Goal: Find specific page/section: Find specific page/section

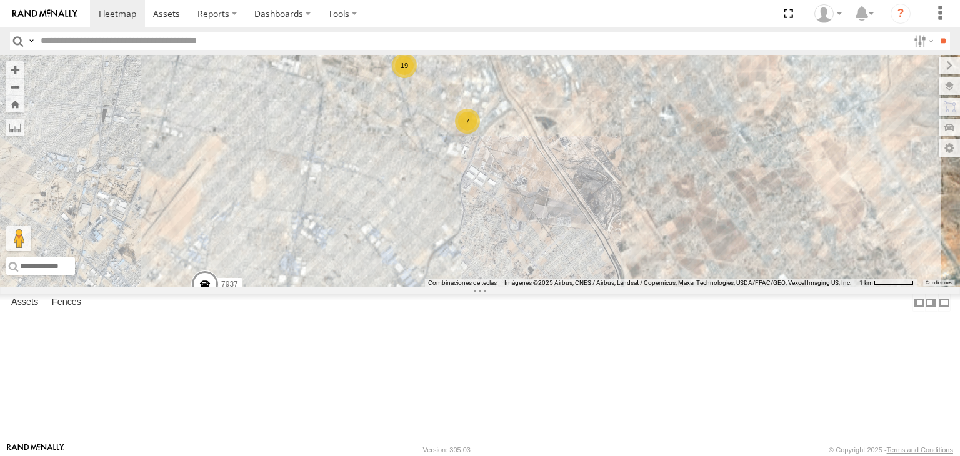
drag, startPoint x: 709, startPoint y: 241, endPoint x: 502, endPoint y: 331, distance: 225.6
click at [502, 287] on div "181 C6786 4093 7937 410 8689 19 7" at bounding box center [480, 171] width 960 height 232
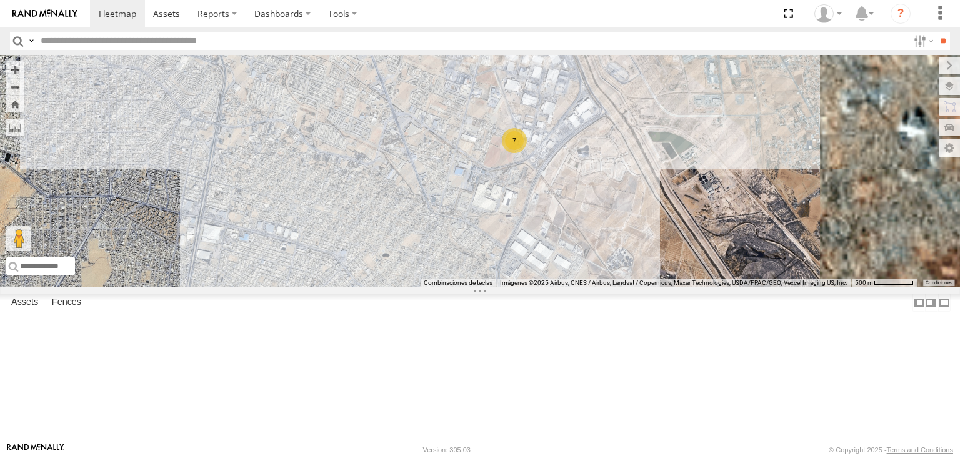
drag, startPoint x: 618, startPoint y: 173, endPoint x: 584, endPoint y: 284, distance: 115.7
click at [595, 286] on div "181 C6786 4093 7937 410 8689 19 7" at bounding box center [480, 171] width 960 height 232
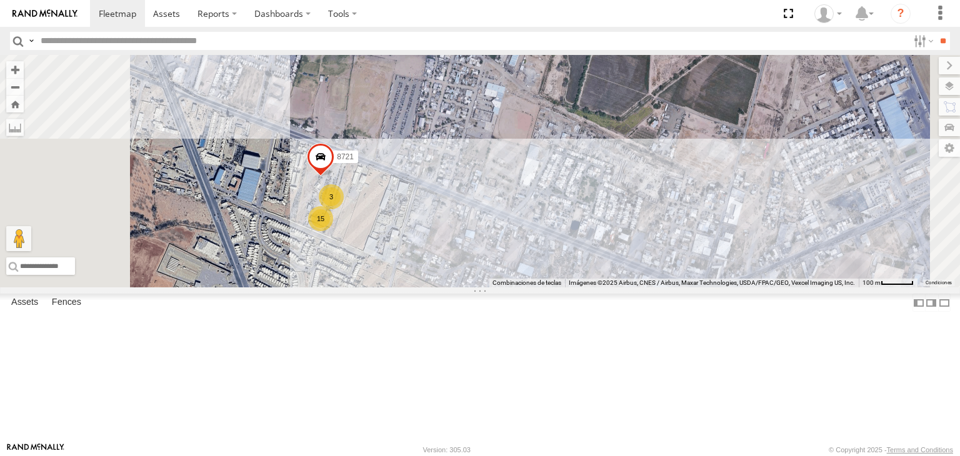
drag, startPoint x: 472, startPoint y: 257, endPoint x: 524, endPoint y: 328, distance: 88.1
click at [509, 287] on div "181 C6786 4093 7937 410 8689 15 3 8721" at bounding box center [480, 171] width 960 height 232
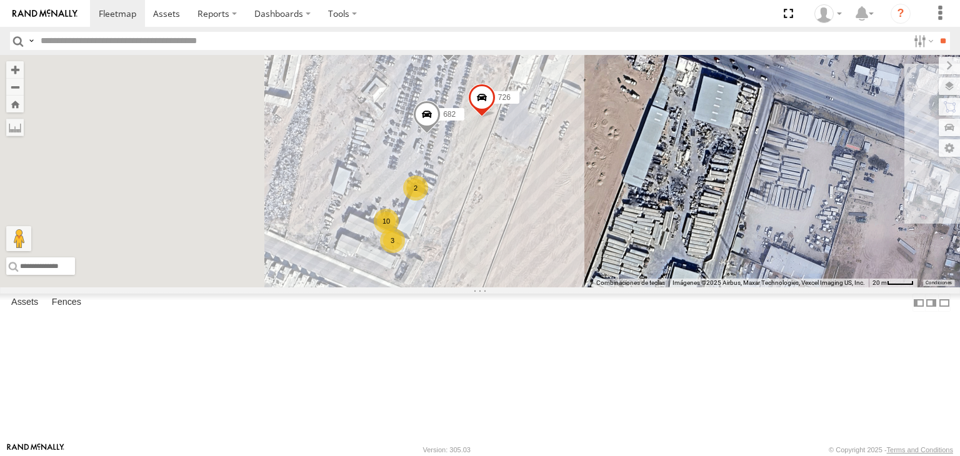
drag, startPoint x: 526, startPoint y: 308, endPoint x: 680, endPoint y: 338, distance: 156.6
click at [680, 287] on div "181 C6786 4093 7937 410 8689 8721 682 288 726 10 2 3" at bounding box center [480, 171] width 960 height 232
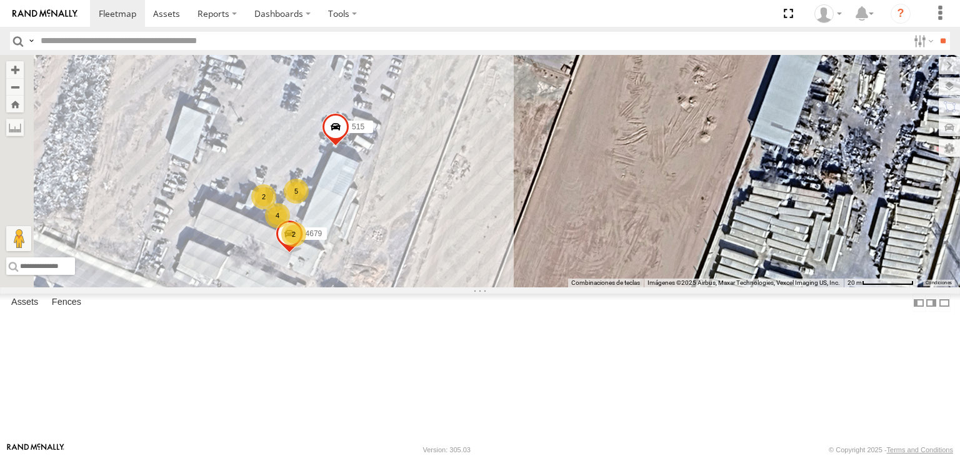
drag, startPoint x: 496, startPoint y: 313, endPoint x: 609, endPoint y: 326, distance: 114.5
click at [599, 287] on div "181 C6786 4093 7937 410 8689 8721 682 288 726 515 4679 4 5 2 2" at bounding box center [480, 171] width 960 height 232
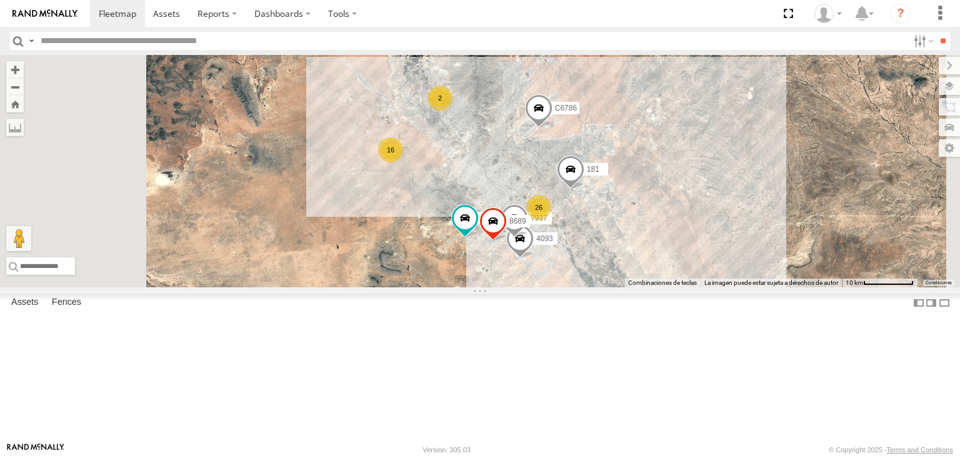
click at [215, 48] on input "text" at bounding box center [472, 41] width 872 height 18
click at [53, 45] on input "text" at bounding box center [472, 41] width 872 height 18
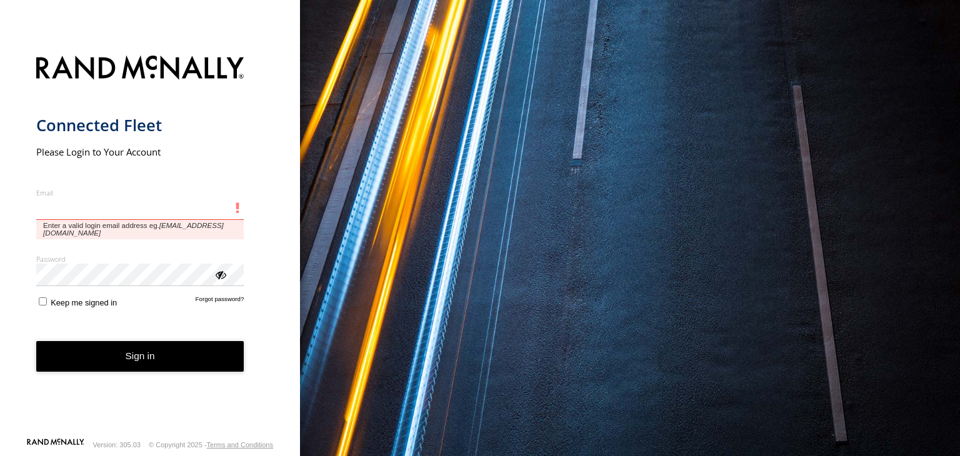
type input "**********"
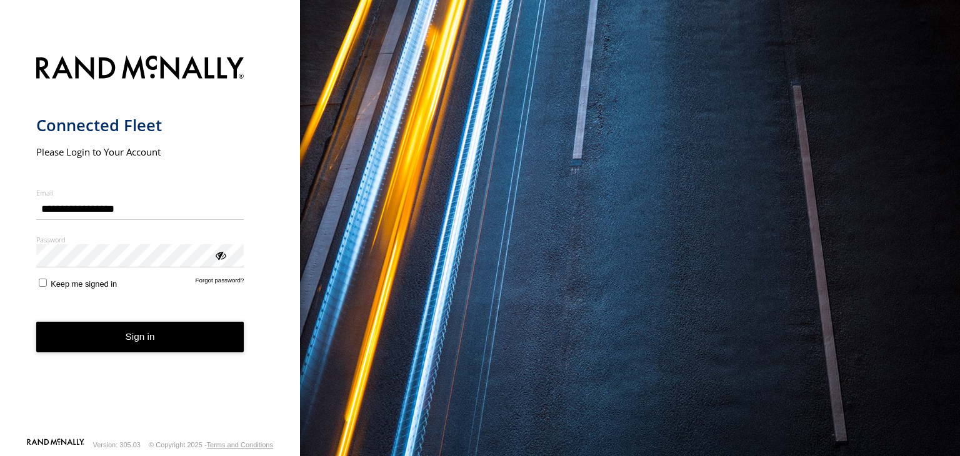
click at [172, 331] on form "**********" at bounding box center [150, 242] width 228 height 389
click at [87, 333] on button "Sign in" at bounding box center [140, 337] width 208 height 31
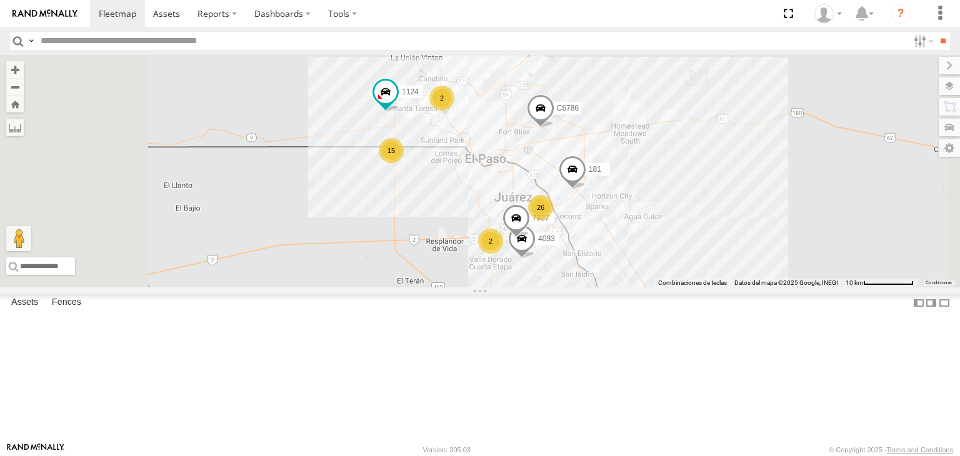
click at [122, 42] on input "text" at bounding box center [472, 41] width 872 height 18
type input "****"
click at [936, 32] on input "**" at bounding box center [943, 41] width 14 height 18
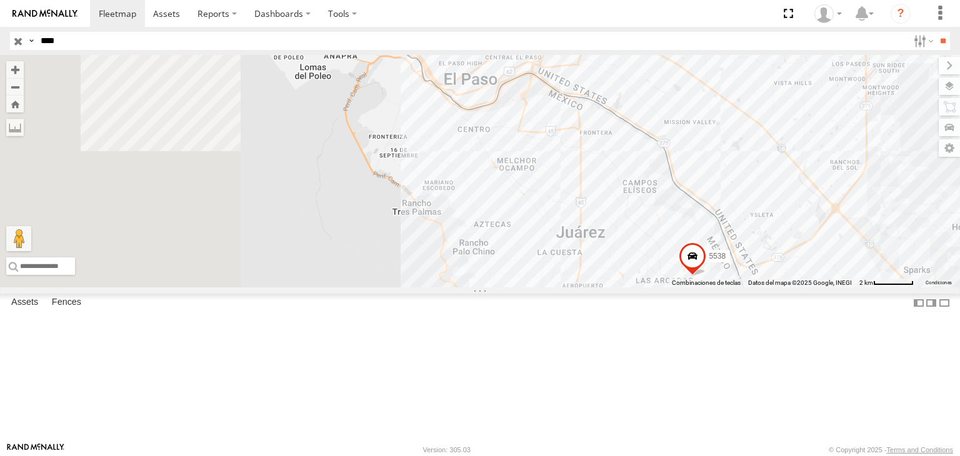
drag, startPoint x: 410, startPoint y: 256, endPoint x: 661, endPoint y: 310, distance: 257.1
click at [660, 287] on div "5538" at bounding box center [480, 171] width 960 height 232
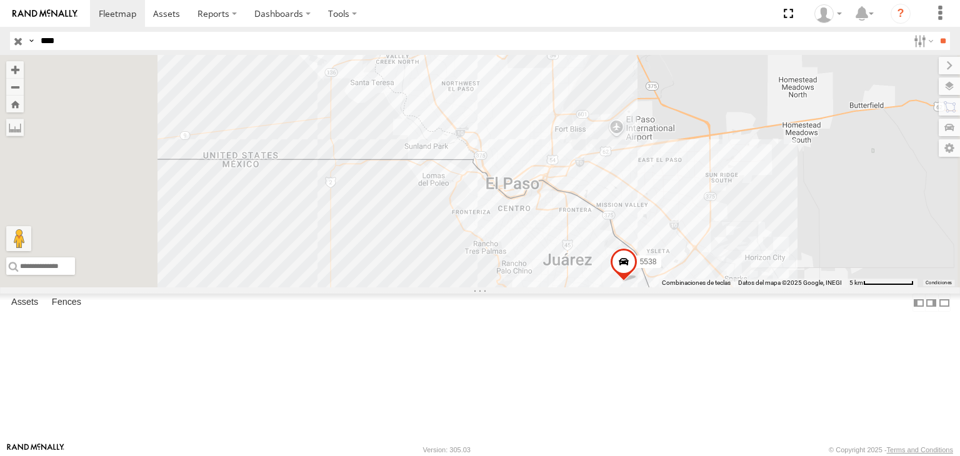
drag, startPoint x: 483, startPoint y: 162, endPoint x: 507, endPoint y: 307, distance: 147.0
click at [507, 287] on div "5538" at bounding box center [480, 171] width 960 height 232
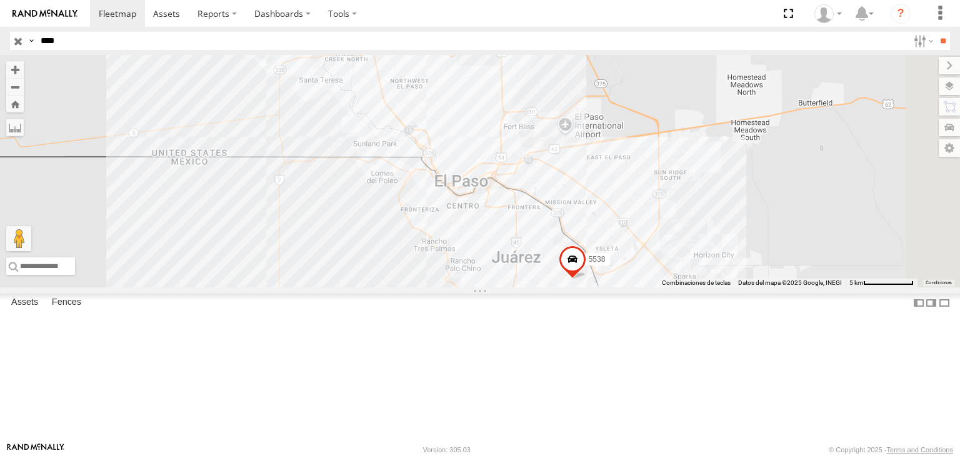
drag, startPoint x: 711, startPoint y: 269, endPoint x: 630, endPoint y: 158, distance: 137.8
click at [630, 158] on div "5538" at bounding box center [480, 171] width 960 height 232
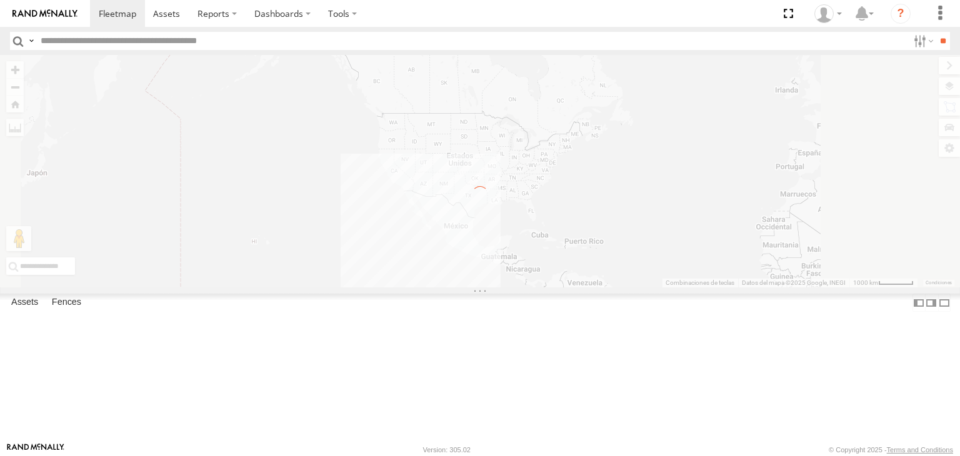
click at [101, 43] on input "text" at bounding box center [472, 41] width 872 height 18
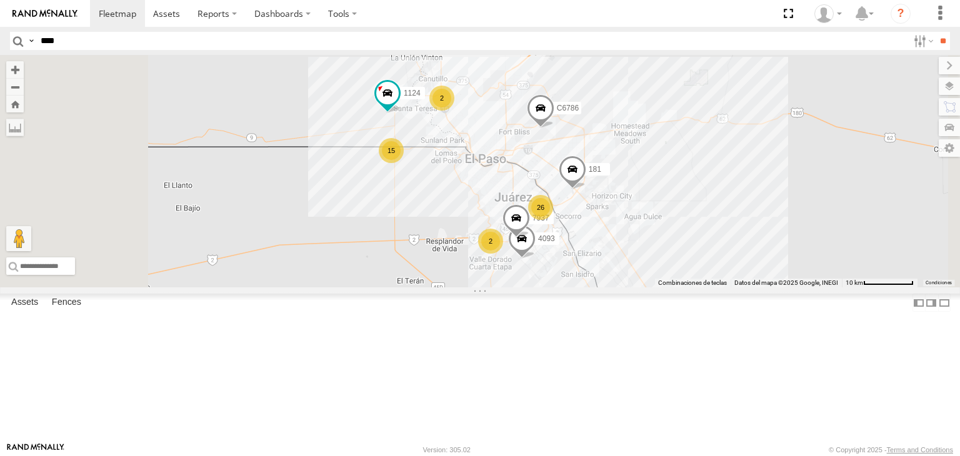
type input "****"
click at [936, 32] on input "**" at bounding box center [943, 41] width 14 height 18
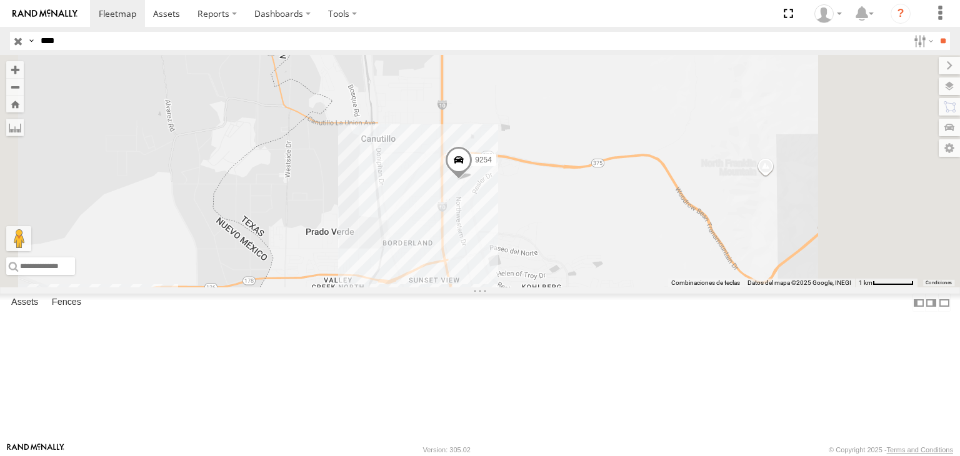
click at [942, 97] on div "9254" at bounding box center [480, 171] width 960 height 232
click at [944, 91] on label at bounding box center [937, 85] width 46 height 17
click at [0, 0] on label "Basemaps" at bounding box center [0, 0] width 0 height 0
click at [0, 0] on span "Terrain" at bounding box center [0, 0] width 0 height 0
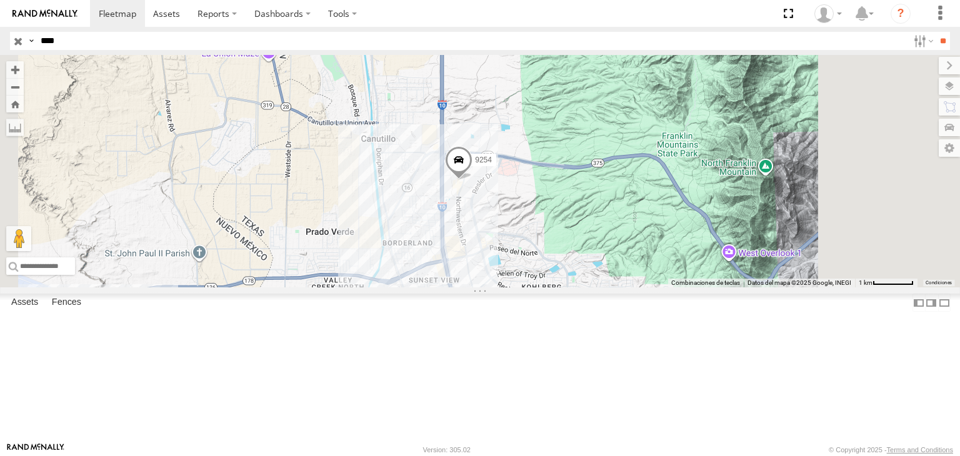
click at [0, 0] on div "Satellite + Roadmap" at bounding box center [0, 0] width 0 height 0
click at [0, 0] on span "Satellite" at bounding box center [0, 0] width 0 height 0
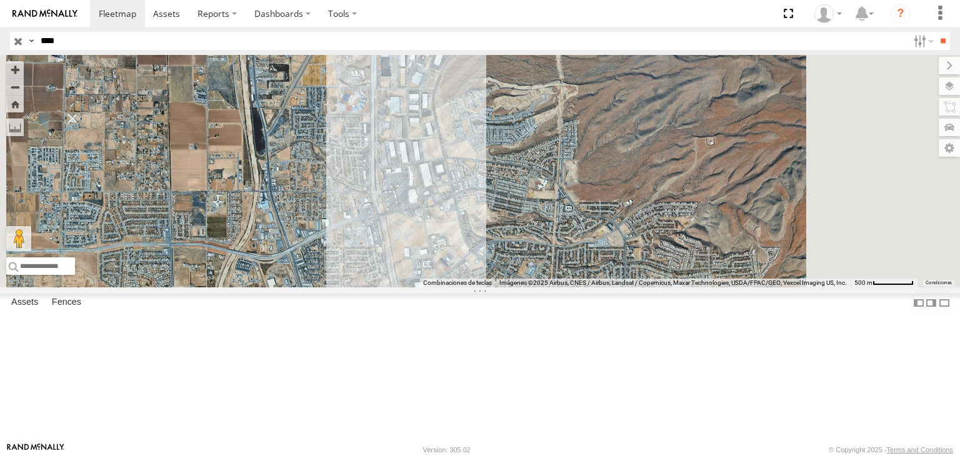
drag, startPoint x: 577, startPoint y: 236, endPoint x: 522, endPoint y: 284, distance: 73.5
click at [522, 284] on div "9254" at bounding box center [480, 171] width 960 height 232
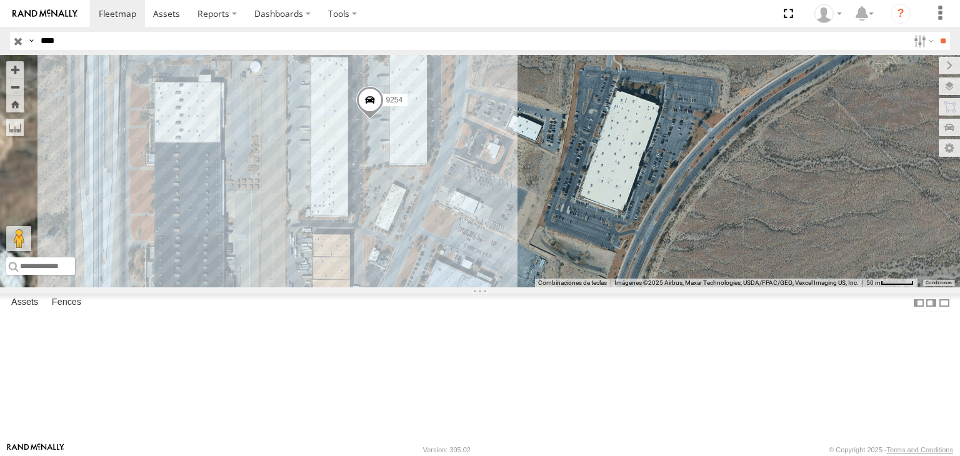
drag, startPoint x: 532, startPoint y: 157, endPoint x: 527, endPoint y: 230, distance: 72.7
click at [527, 230] on div "9254" at bounding box center [480, 171] width 960 height 232
